Goal: Task Accomplishment & Management: Use online tool/utility

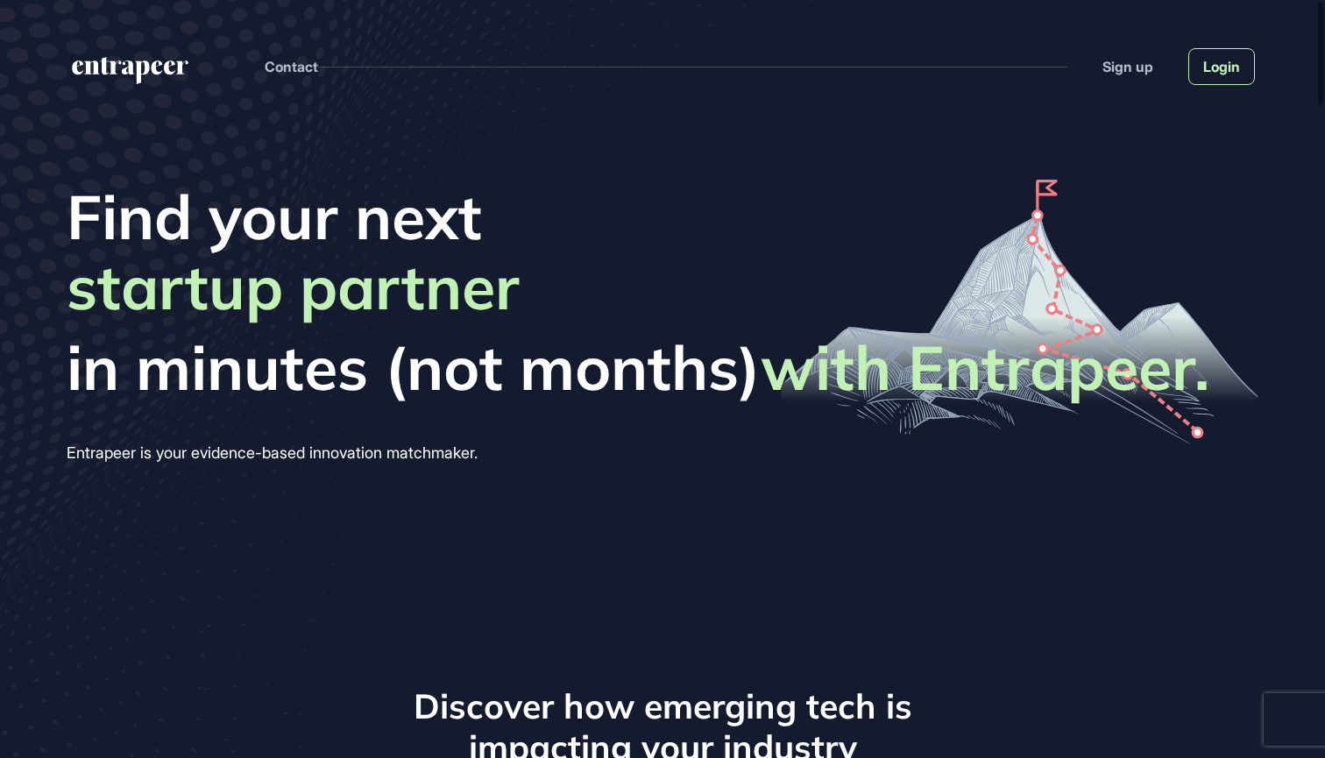
click at [1202, 69] on link "Login" at bounding box center [1221, 66] width 67 height 37
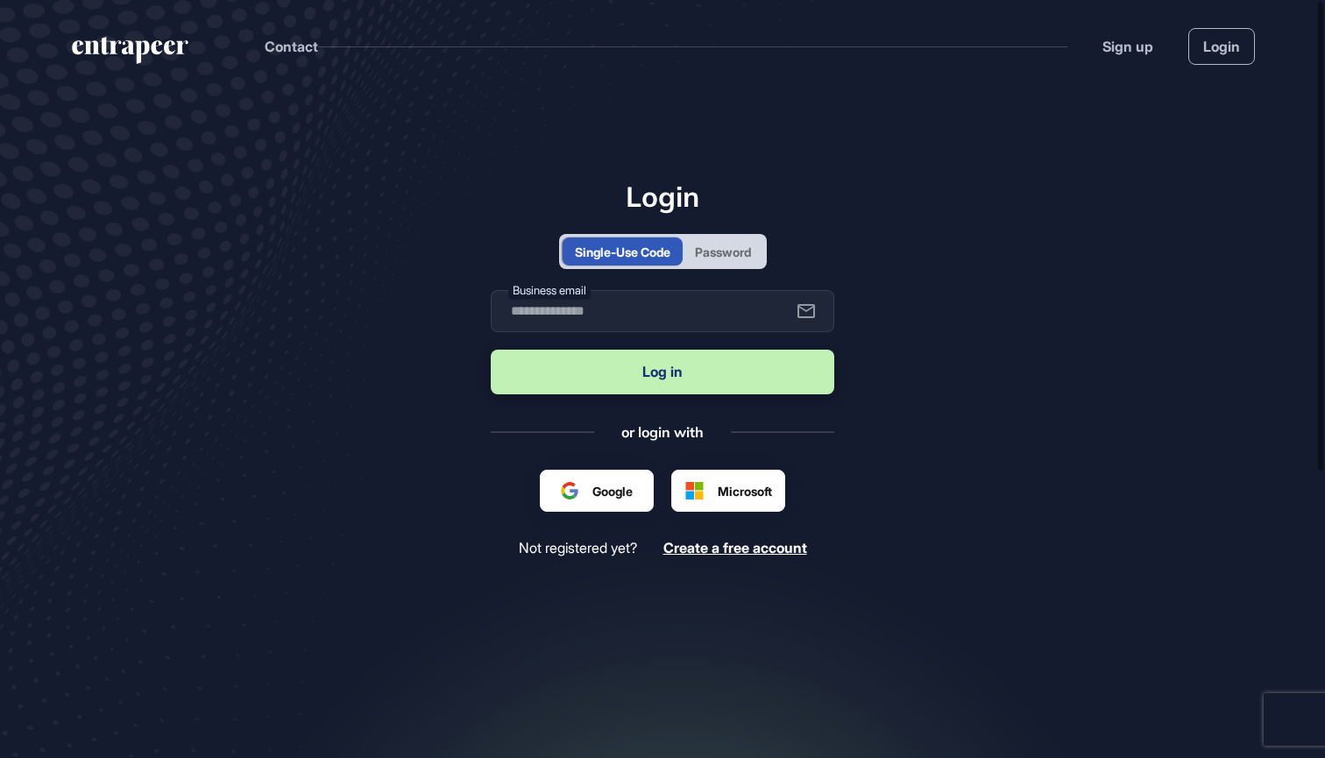
click at [713, 253] on div "Password" at bounding box center [723, 252] width 56 height 18
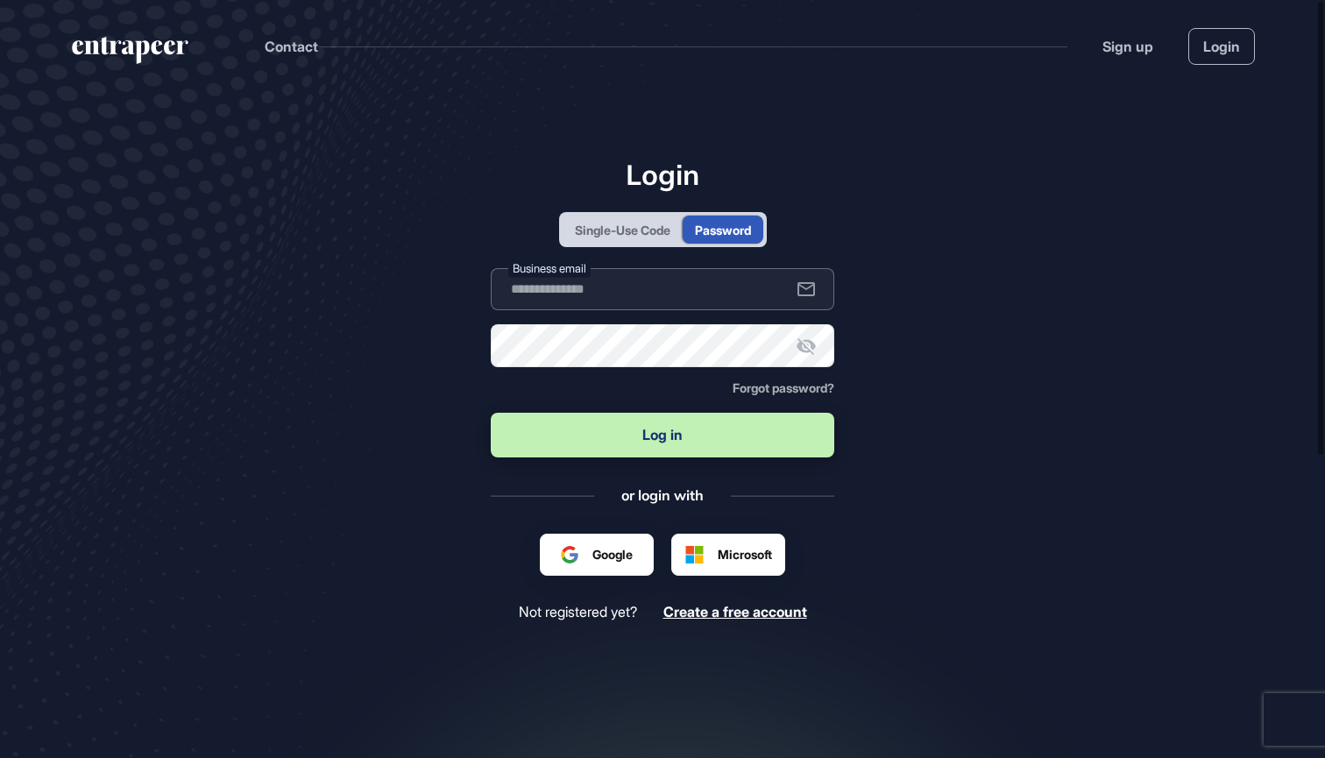
type input "**********"
click at [662, 435] on button "Log in" at bounding box center [662, 435] width 343 height 45
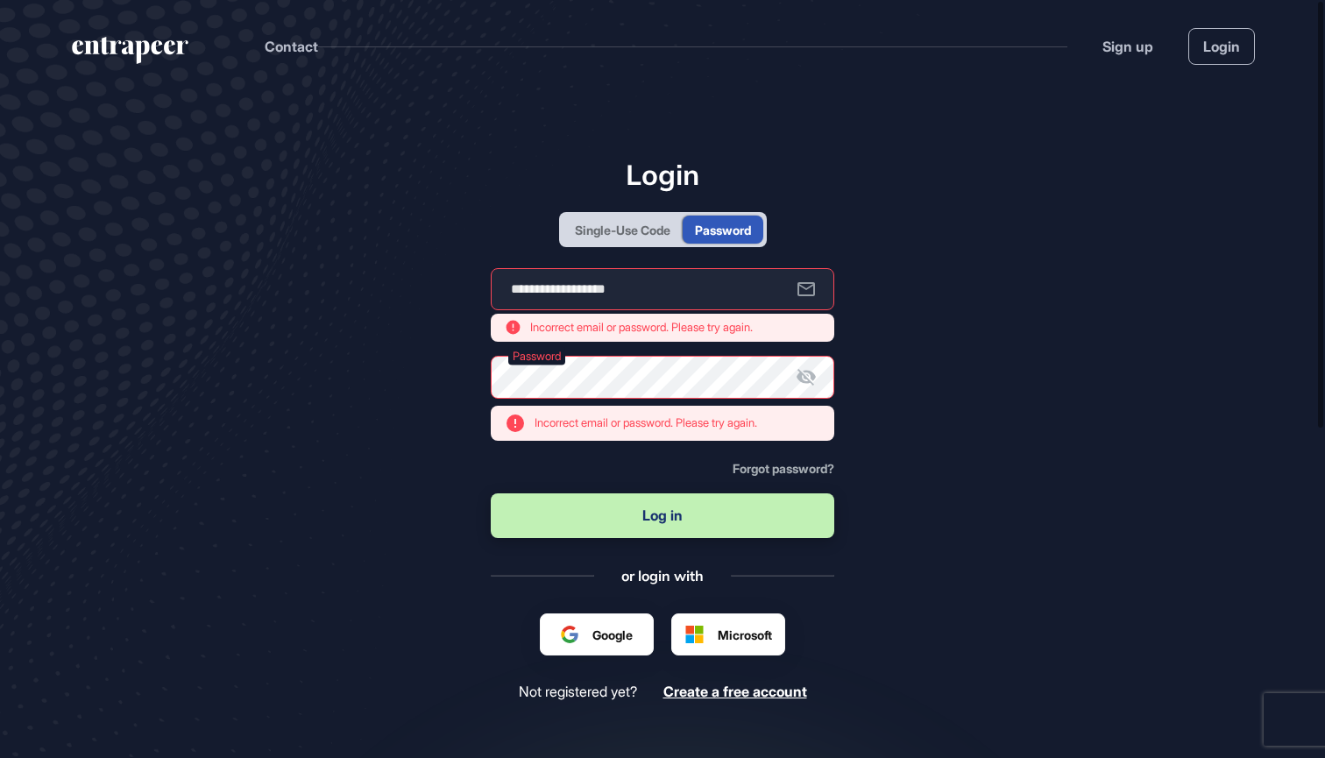
click at [1088, 395] on main "**********" at bounding box center [662, 505] width 1325 height 827
click at [698, 521] on button "Log in" at bounding box center [662, 515] width 343 height 45
click at [637, 228] on div "Single-Use Code" at bounding box center [622, 230] width 95 height 18
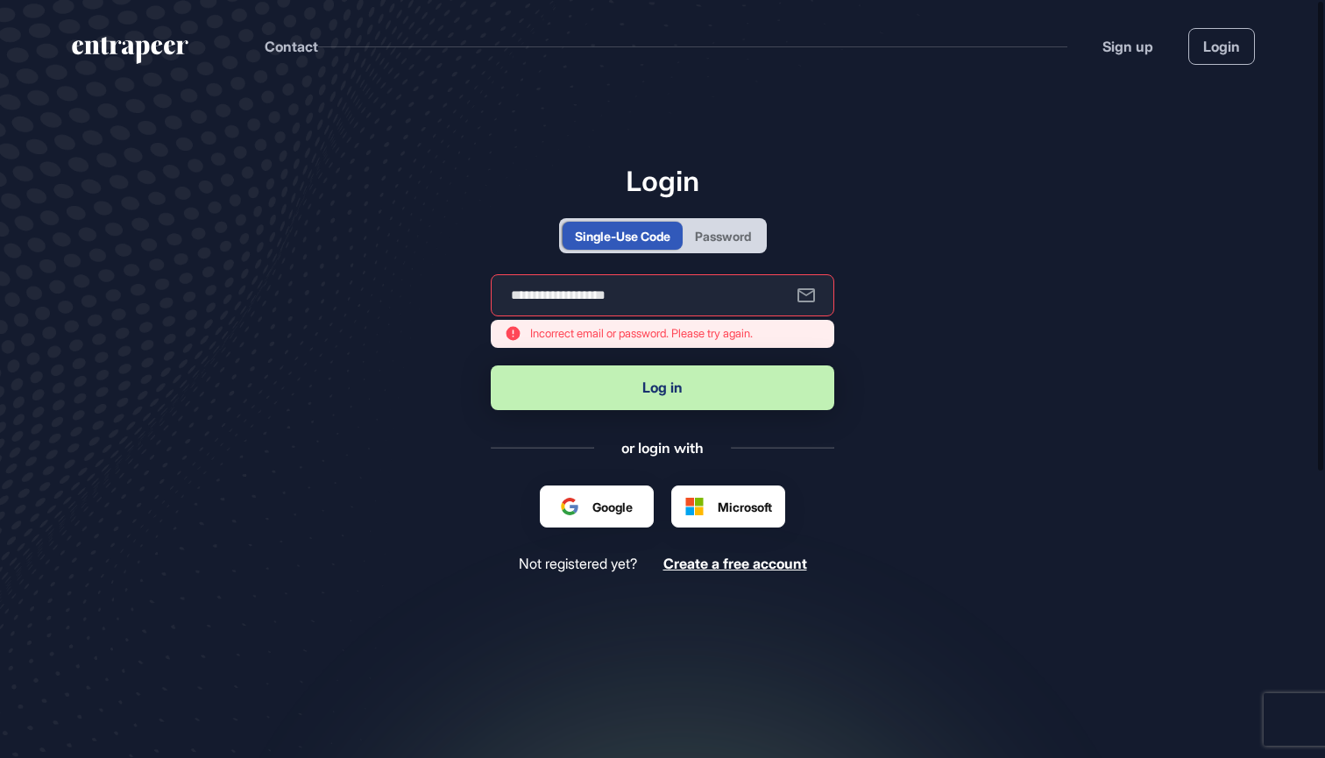
click at [657, 406] on button "Log in" at bounding box center [662, 387] width 343 height 45
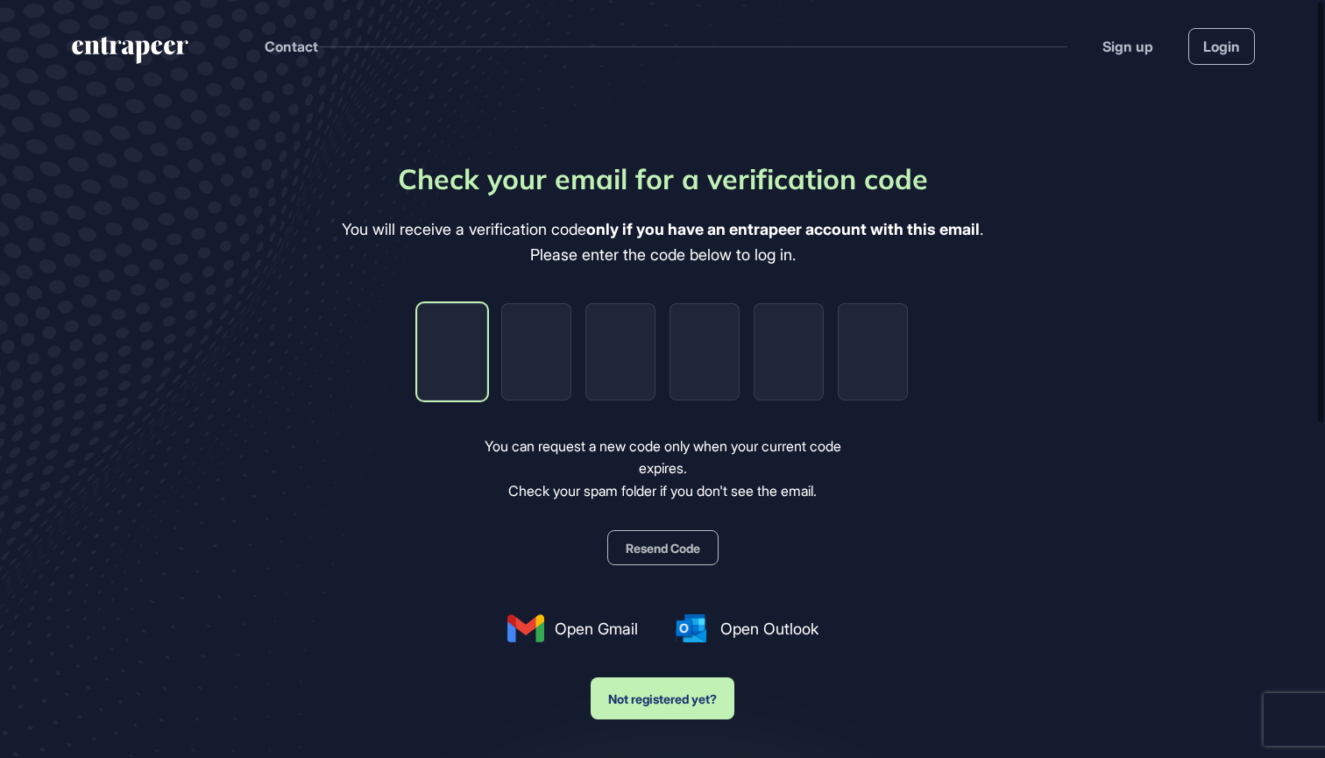
click at [444, 352] on input "tel" at bounding box center [452, 351] width 70 height 97
type input "*"
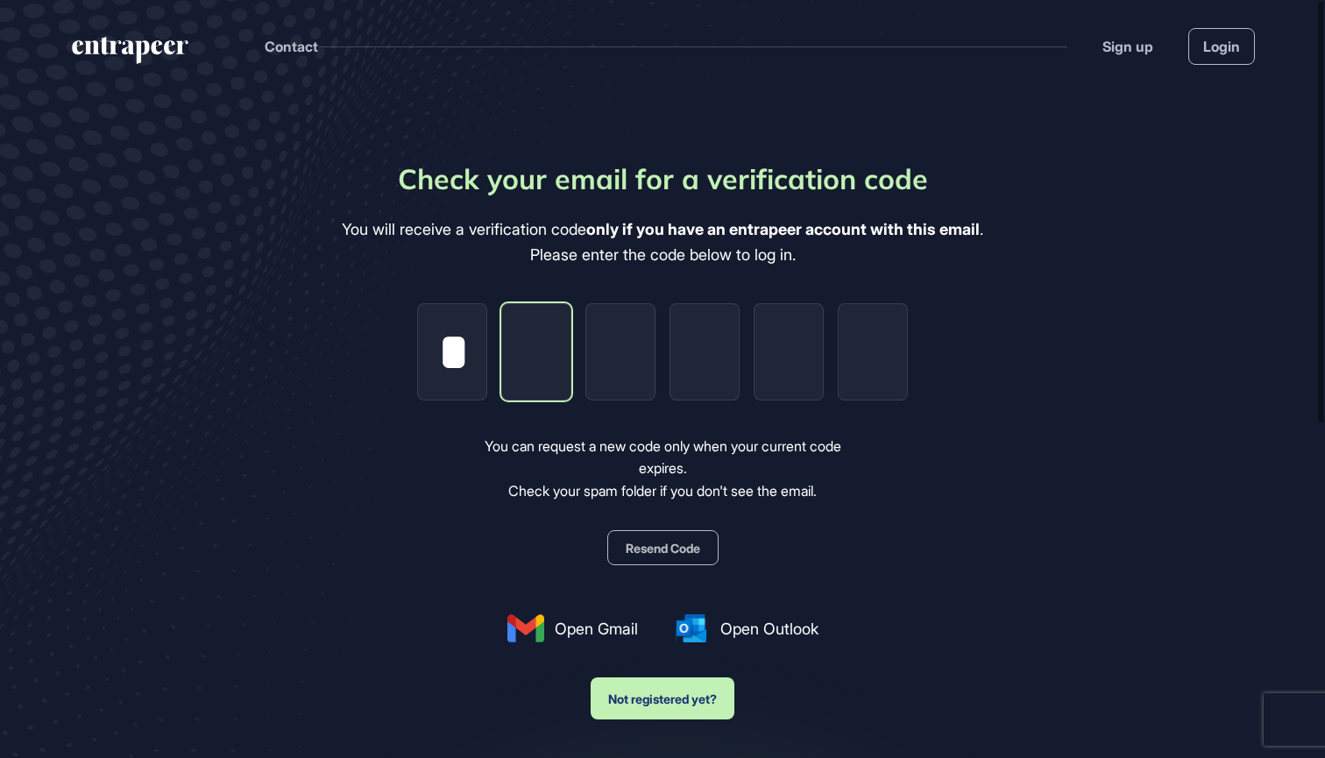
type input "*"
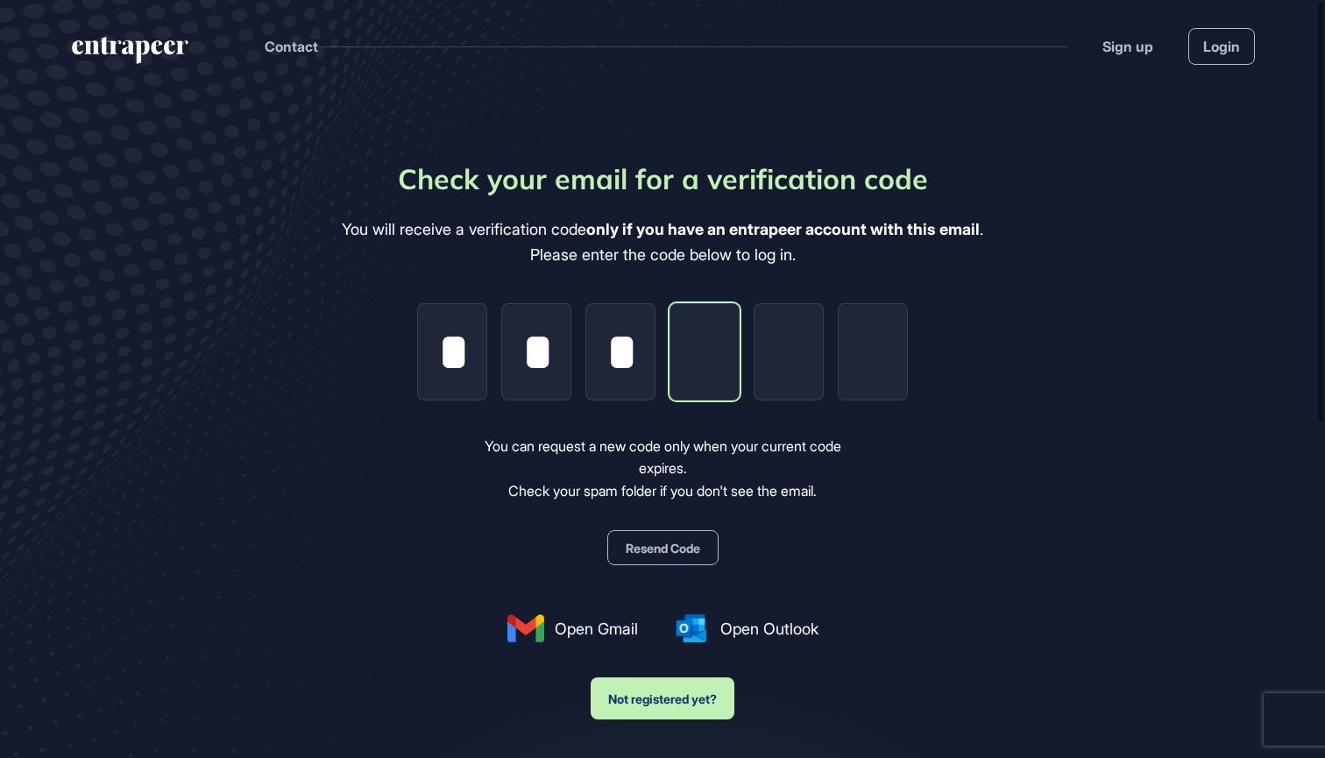
type input "*"
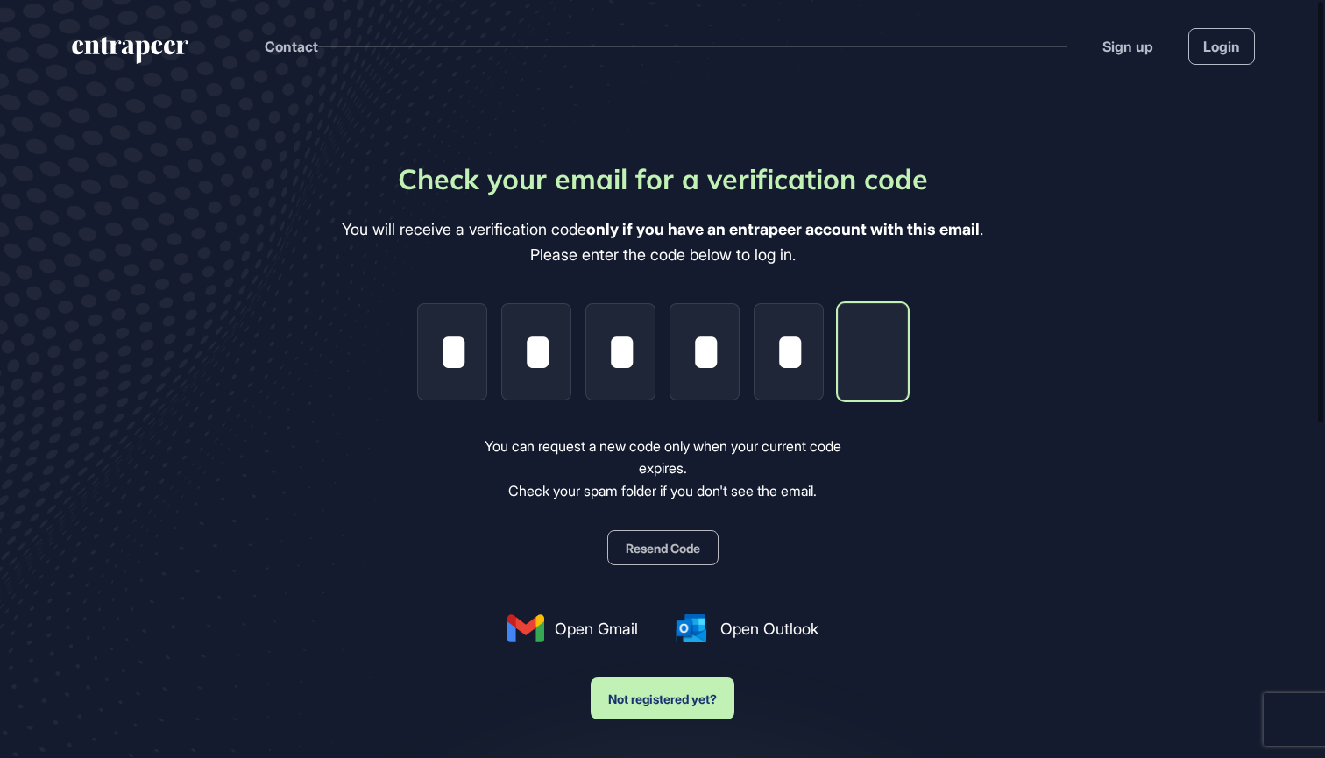
type input "*"
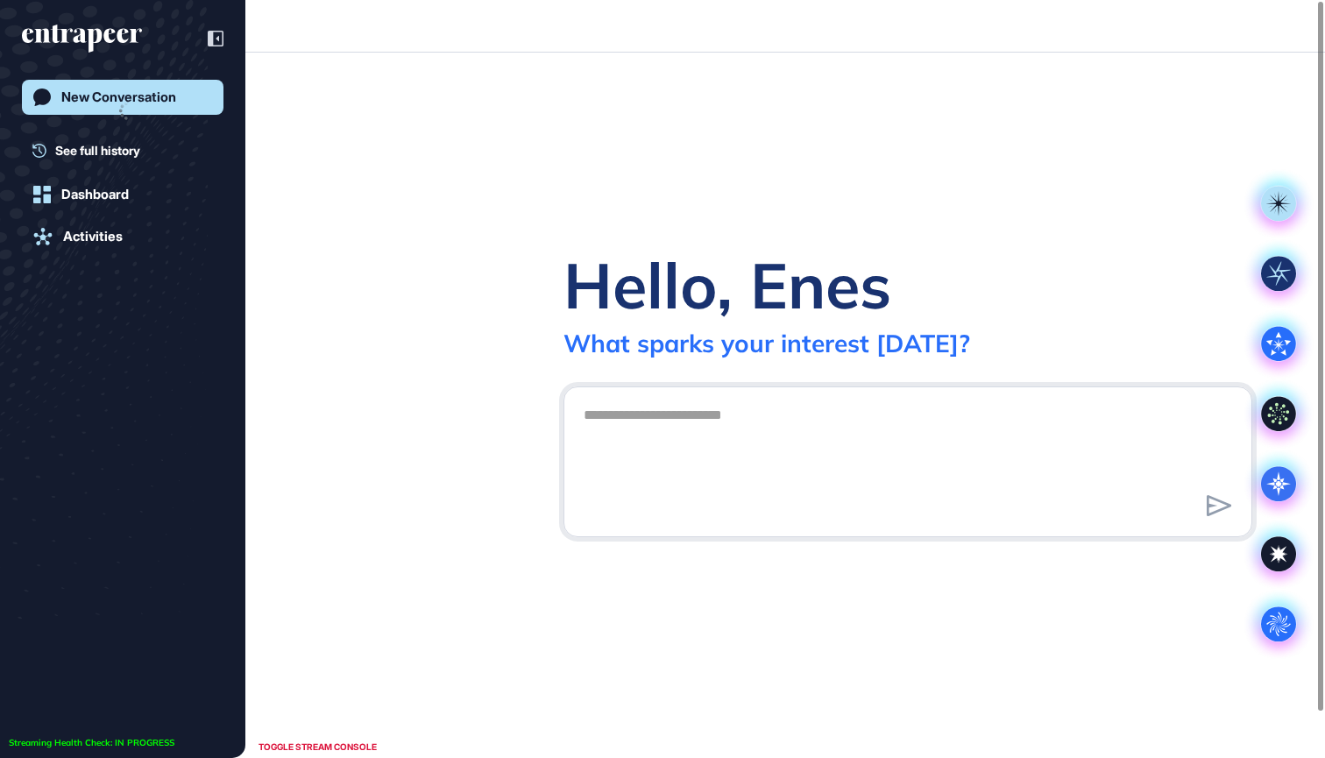
click at [1000, 411] on textarea at bounding box center [907, 459] width 669 height 123
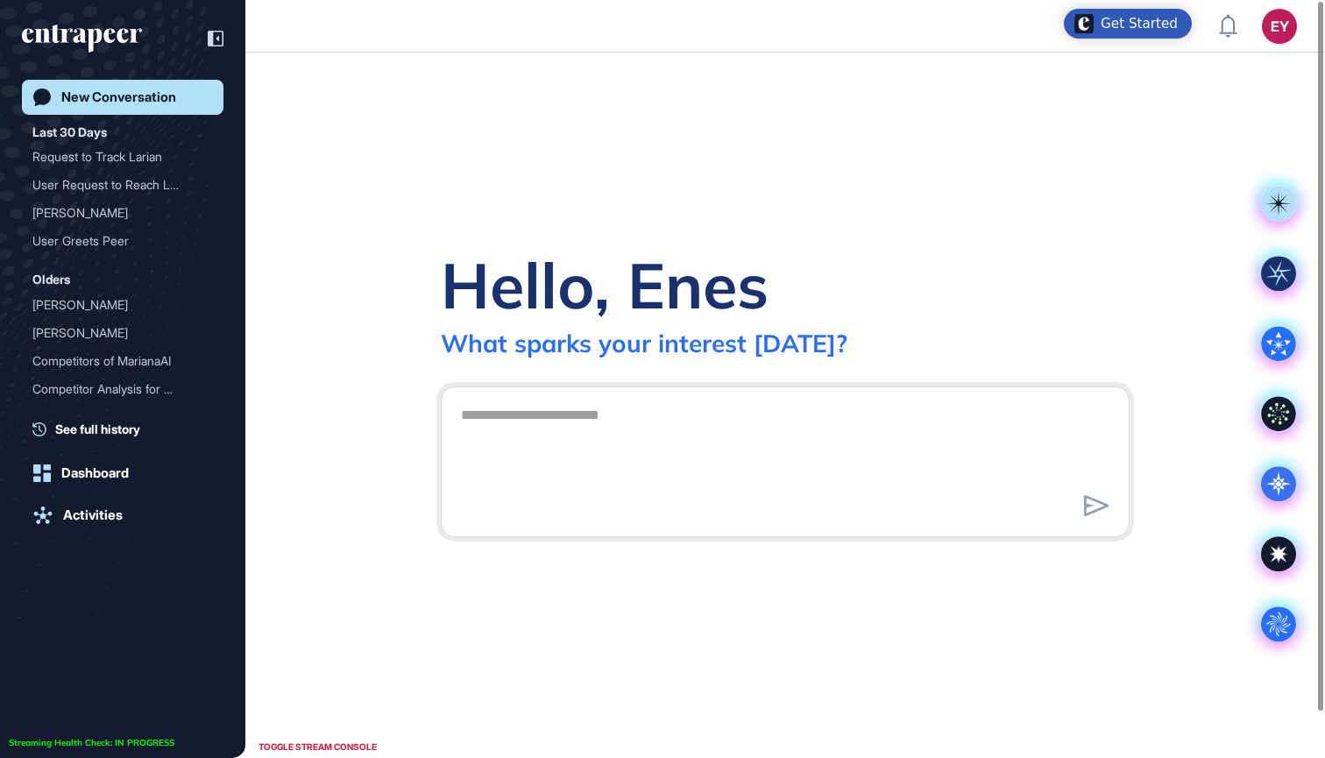
scroll to position [1, 1]
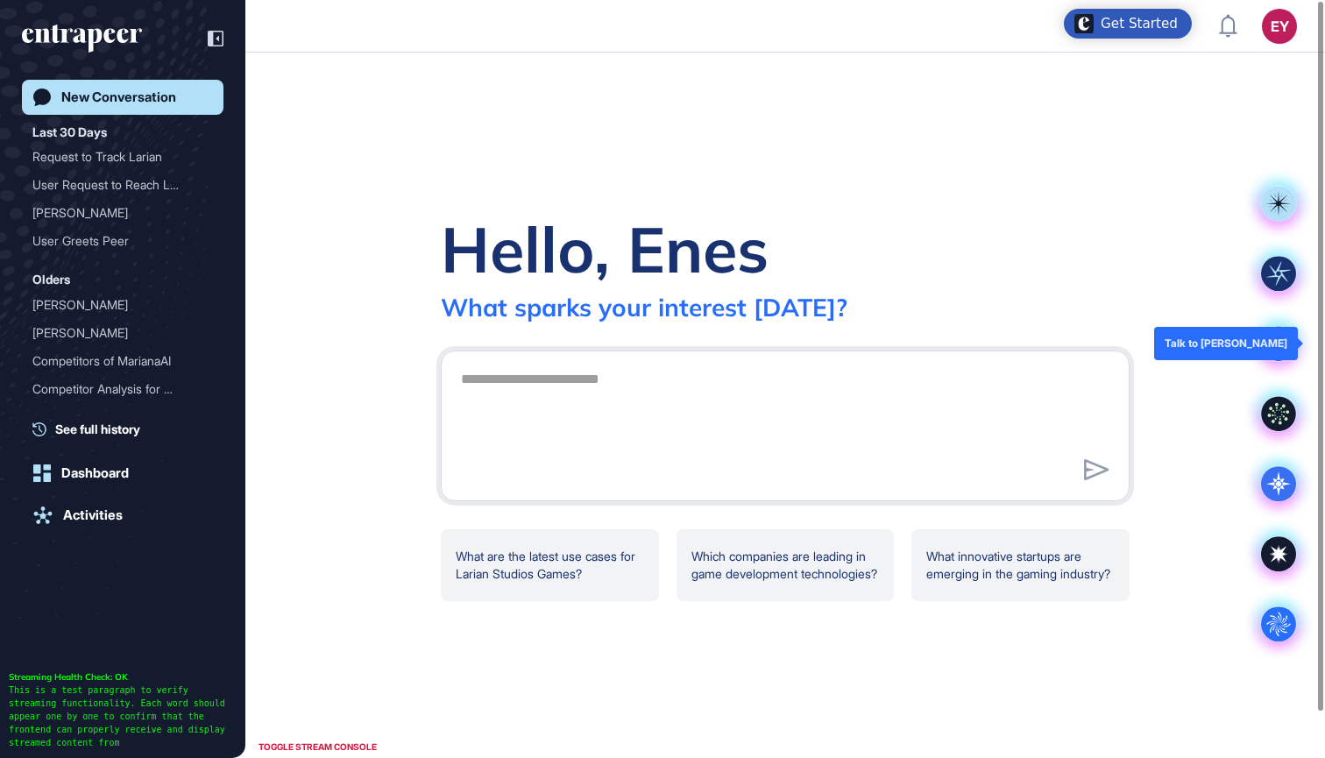
click at [1275, 354] on icon at bounding box center [1278, 343] width 35 height 35
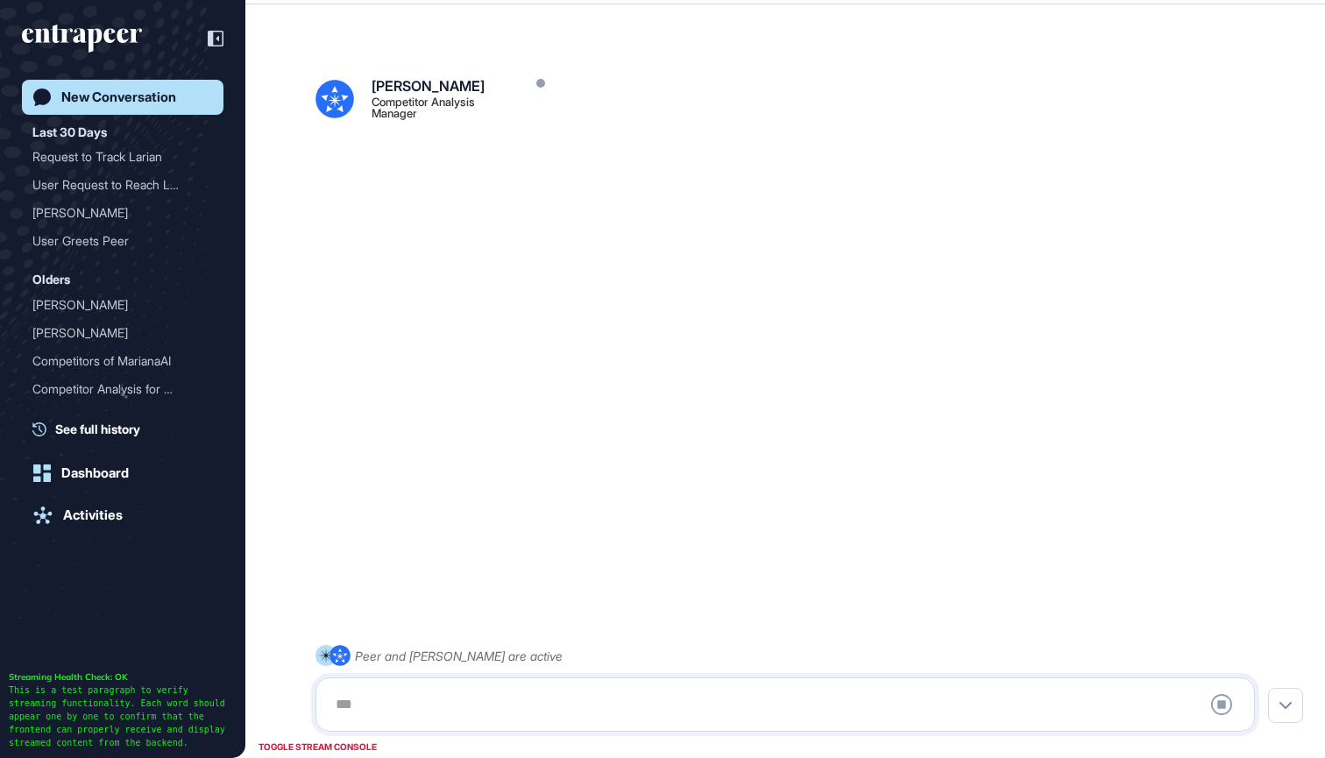
scroll to position [49, 0]
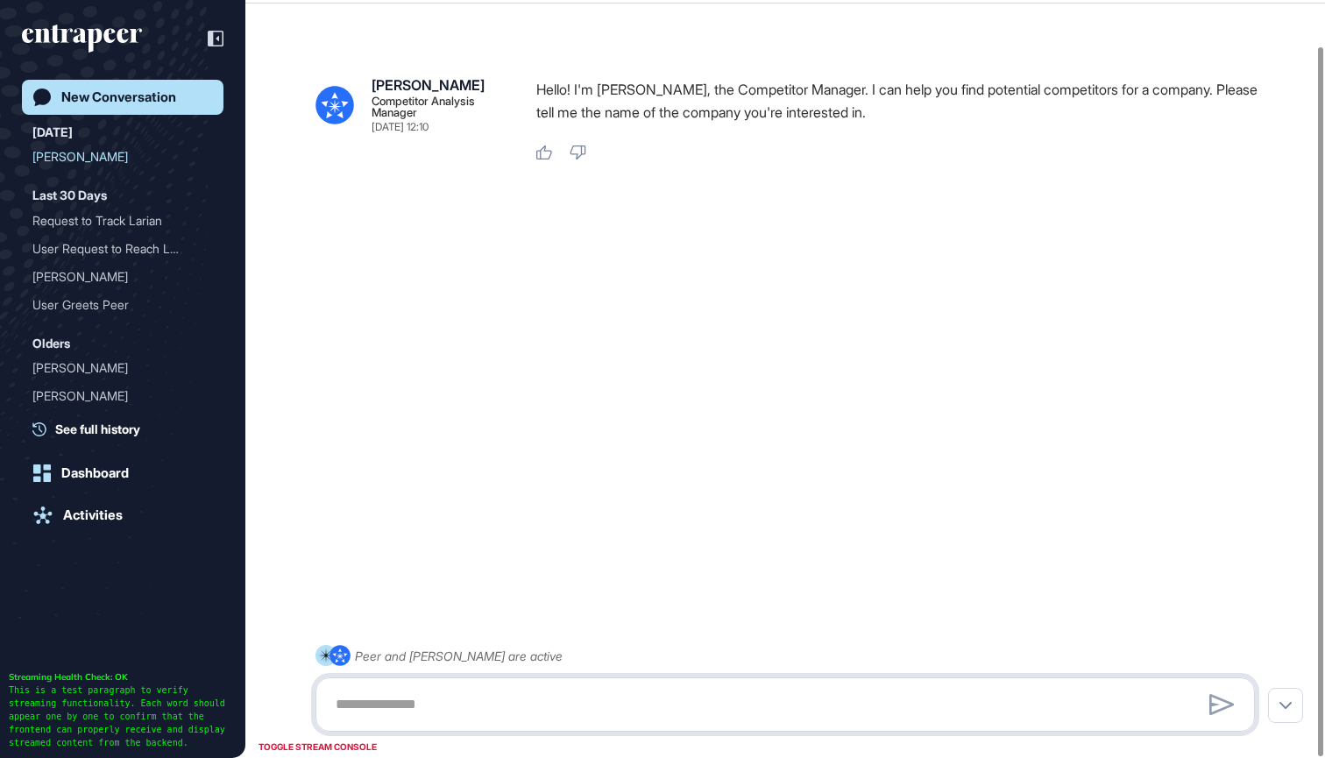
click at [500, 701] on textarea at bounding box center [785, 704] width 920 height 35
type textarea "******"
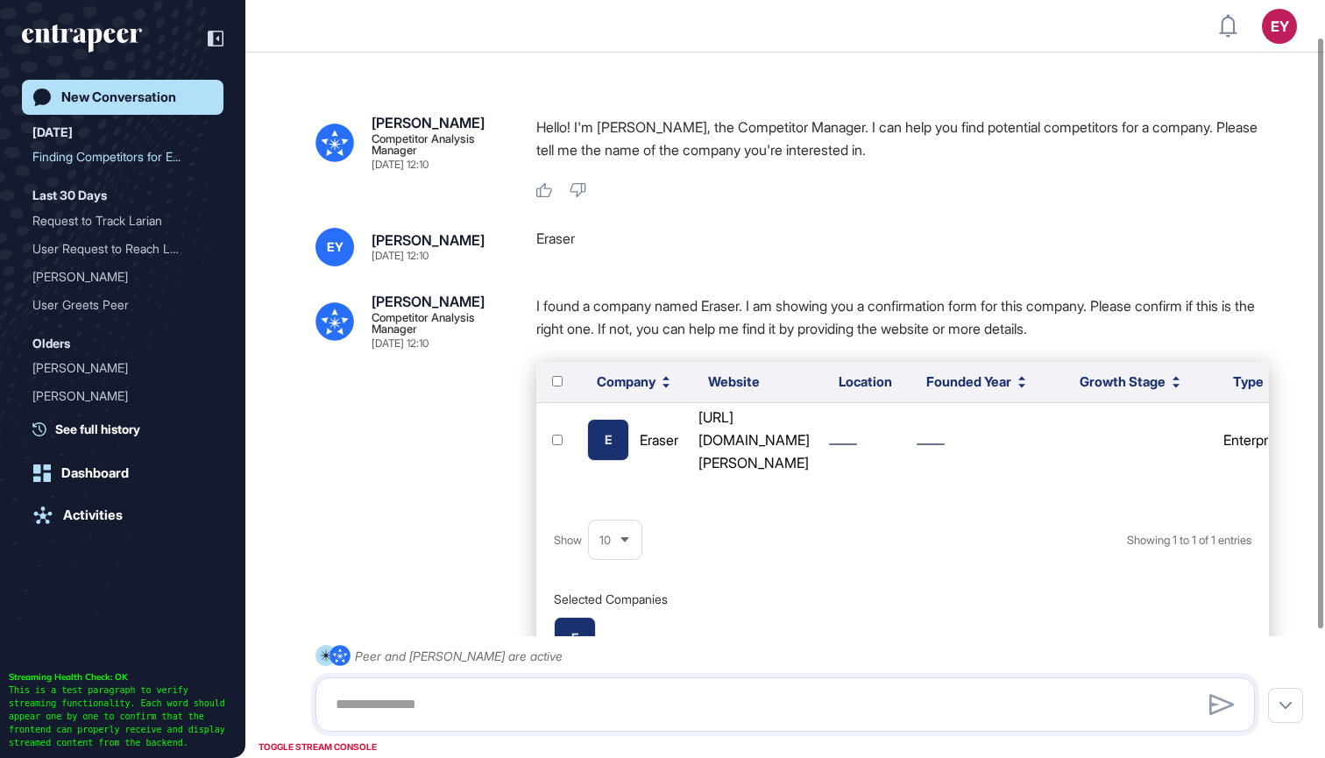
scroll to position [55, 0]
